Goal: Task Accomplishment & Management: Manage account settings

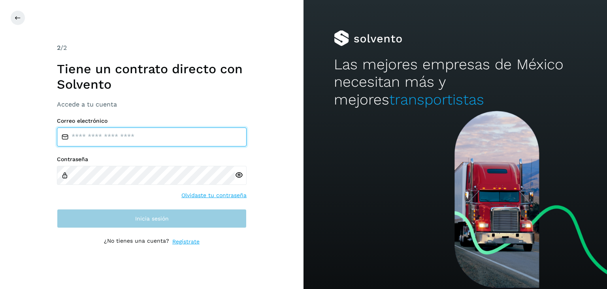
type input "**********"
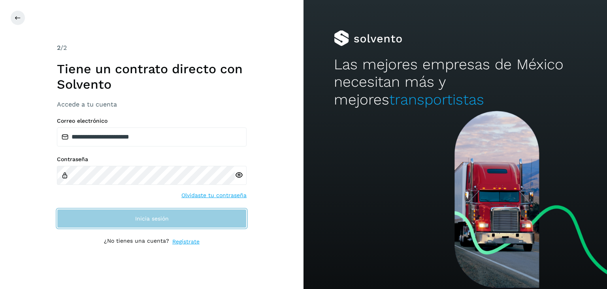
click at [188, 212] on button "Inicia sesión" at bounding box center [152, 218] width 190 height 19
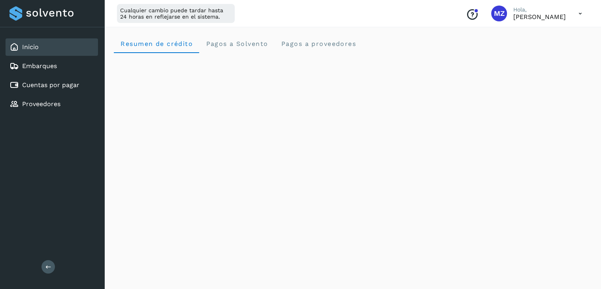
click at [585, 11] on icon at bounding box center [580, 14] width 16 height 16
click at [571, 54] on div "Cerrar sesión" at bounding box center [541, 50] width 94 height 15
